Goal: Task Accomplishment & Management: Complete application form

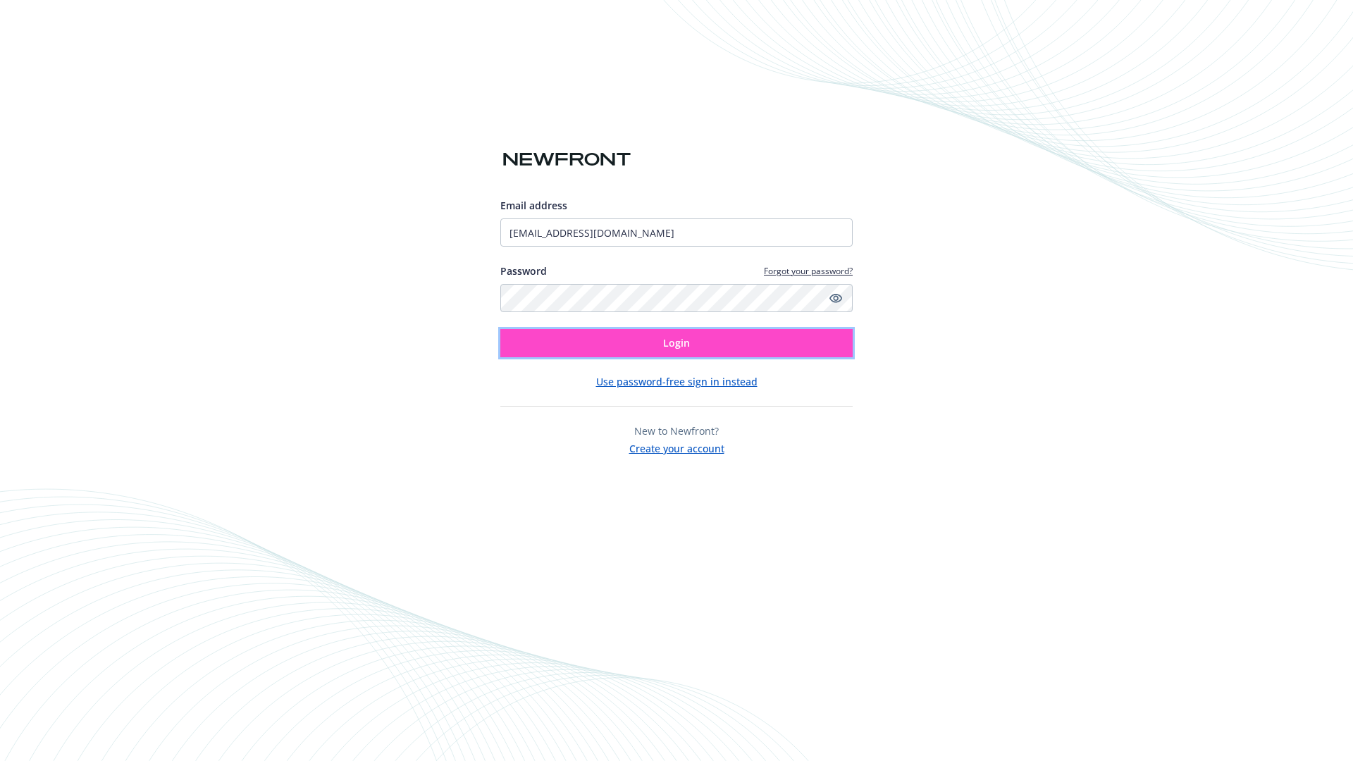
click at [676, 343] on span "Login" at bounding box center [676, 342] width 27 height 13
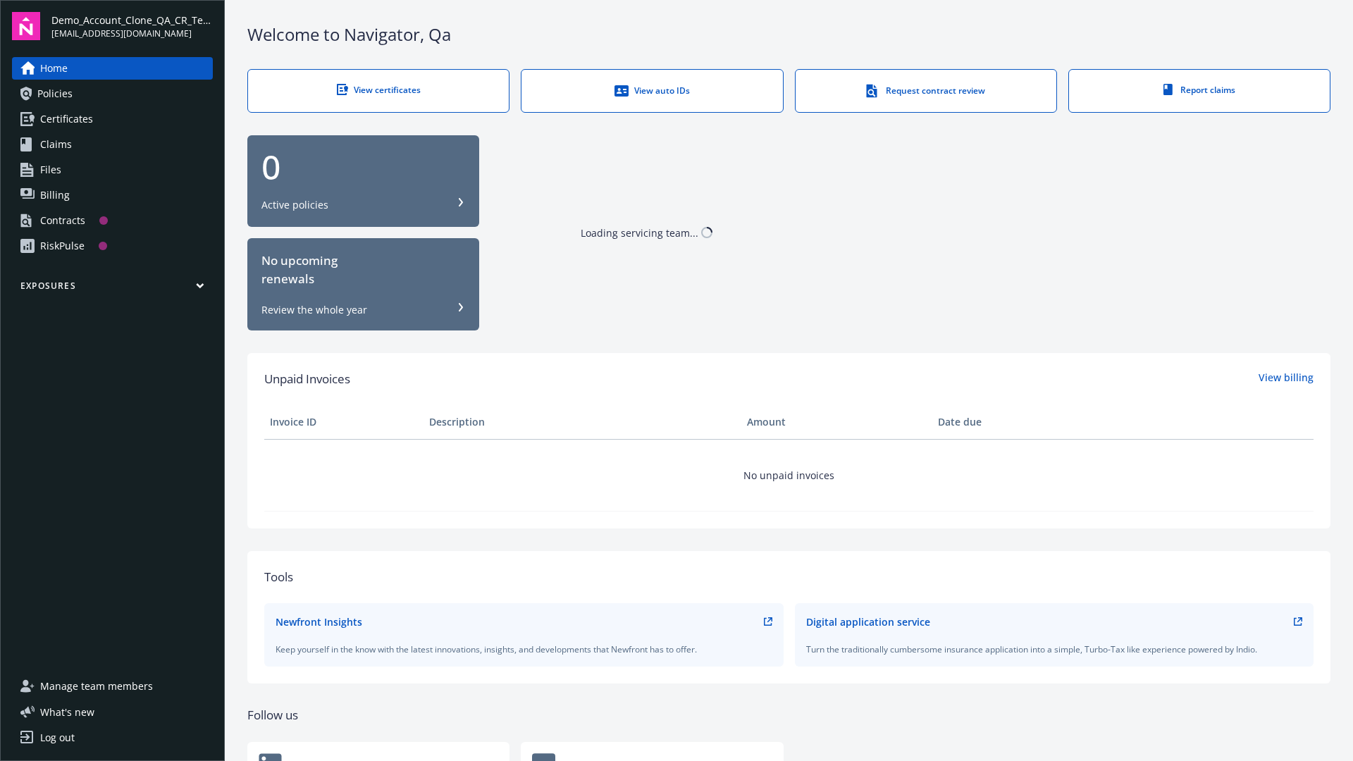
click at [132, 26] on span "Demo_Account_Clone_QA_CR_Tests_Prospect" at bounding box center [131, 20] width 161 height 15
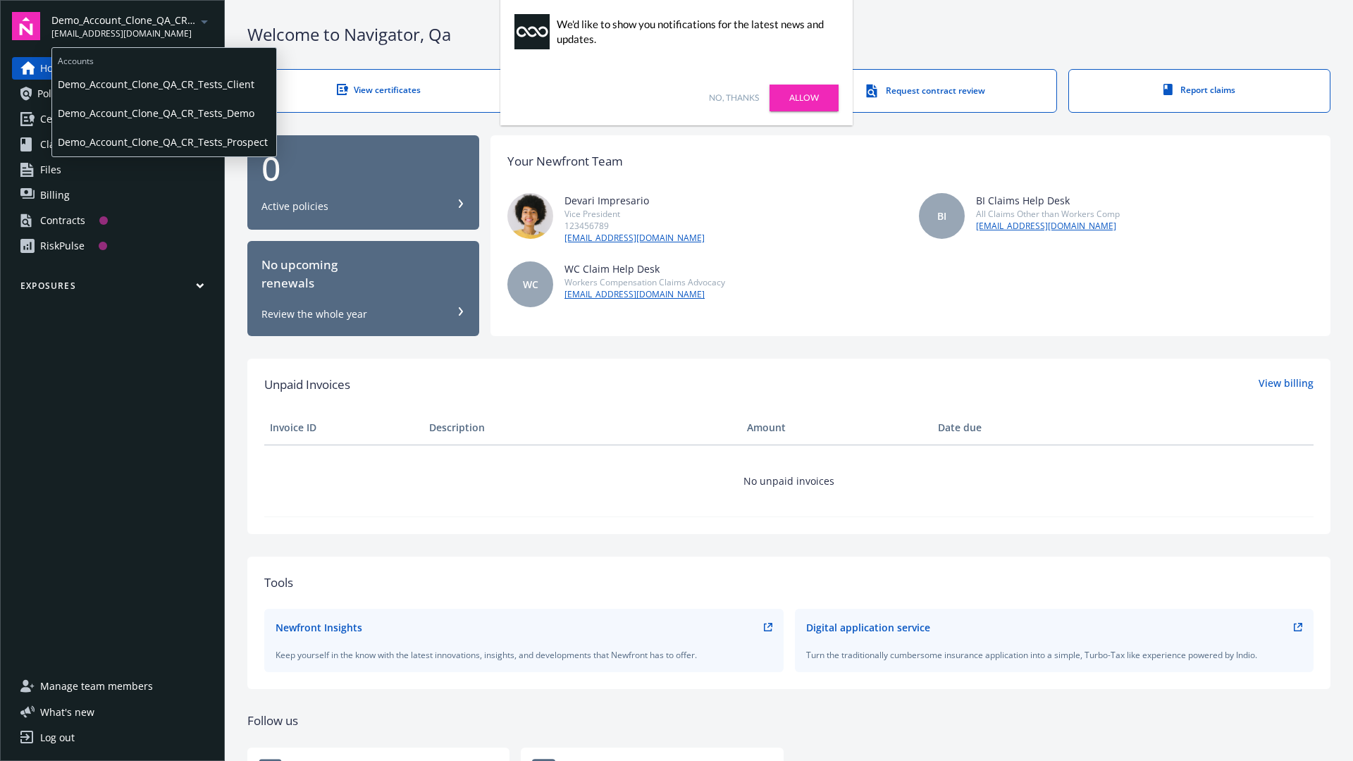
click at [163, 84] on span "Demo_Account_Clone_QA_CR_Tests_Client" at bounding box center [164, 84] width 213 height 29
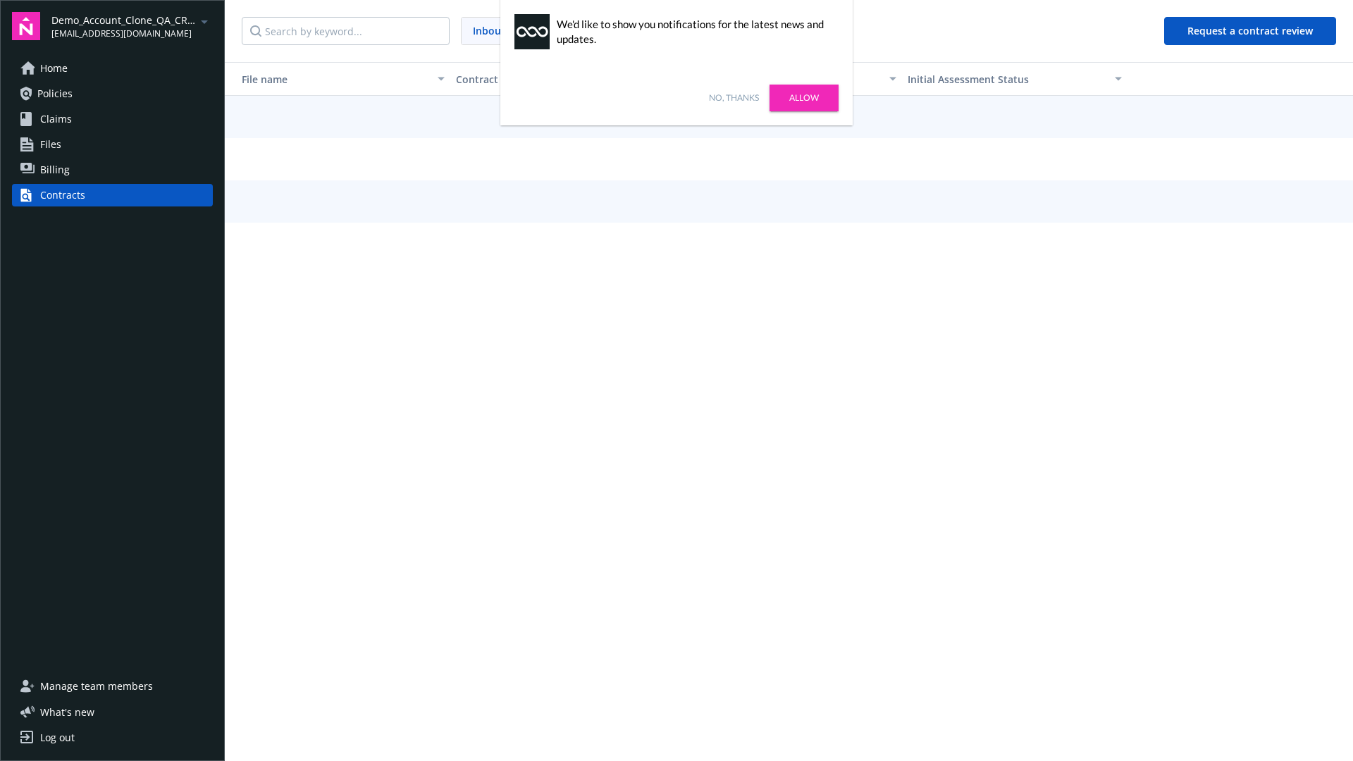
click at [733, 98] on link "No, thanks" at bounding box center [734, 98] width 50 height 13
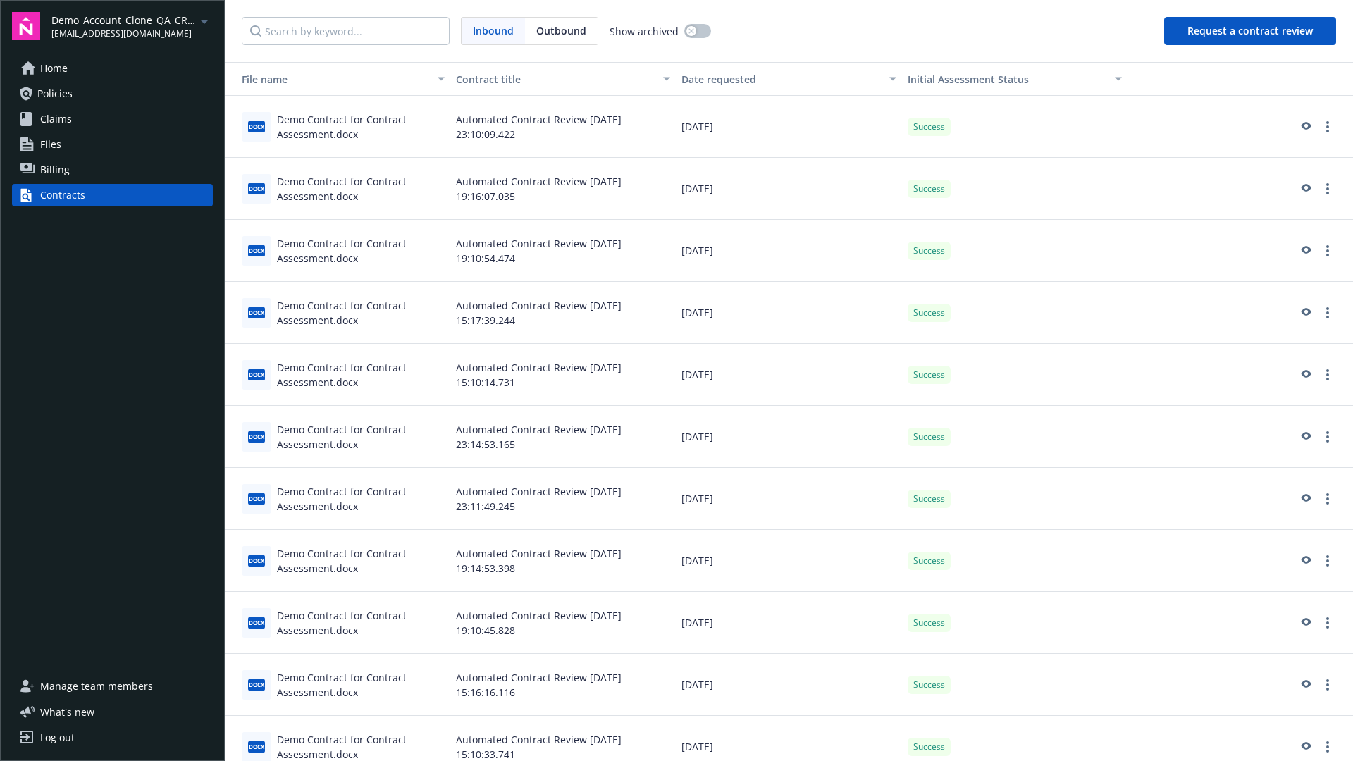
click at [1250, 31] on button "Request a contract review" at bounding box center [1250, 31] width 172 height 28
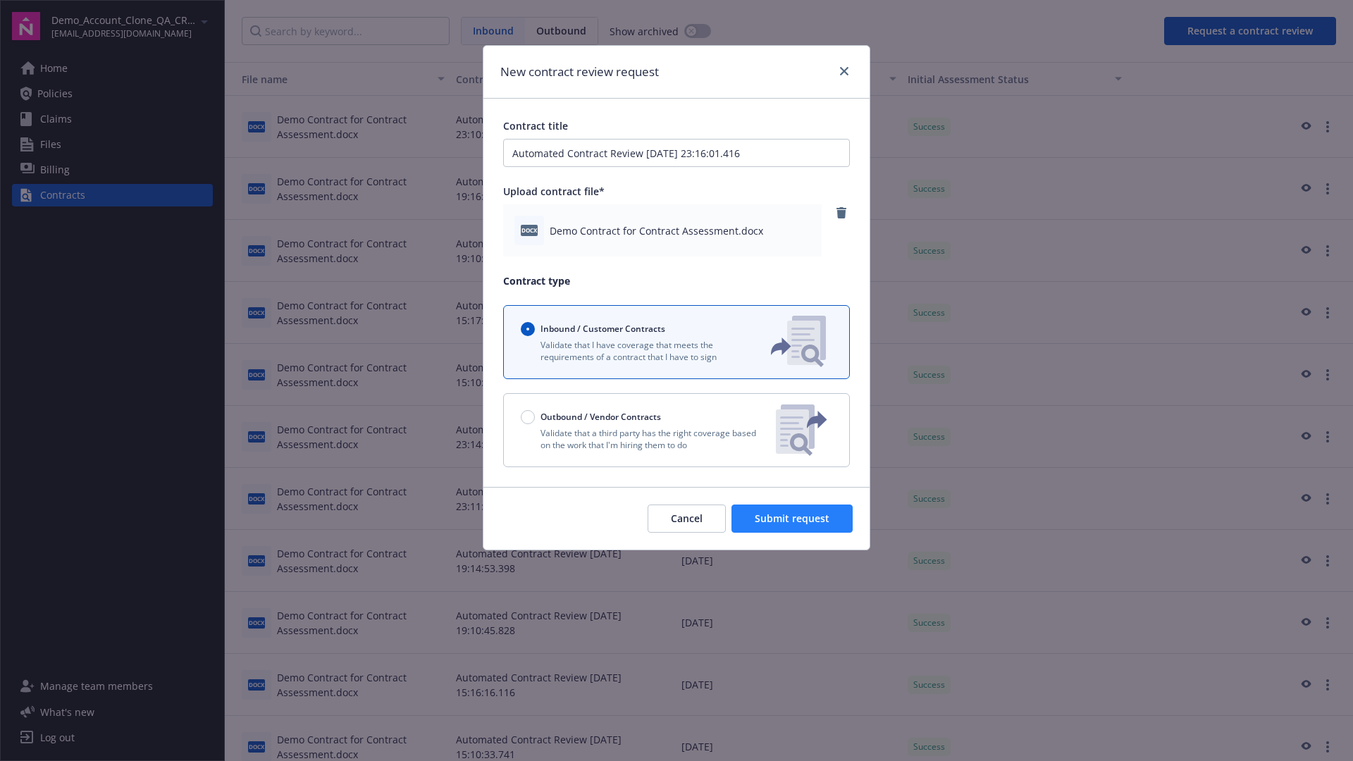
type input "Automated Contract Review 09-29-2025 23:16:01.416"
click at [793, 519] on span "Submit request" at bounding box center [792, 517] width 75 height 13
